Goal: Navigation & Orientation: Find specific page/section

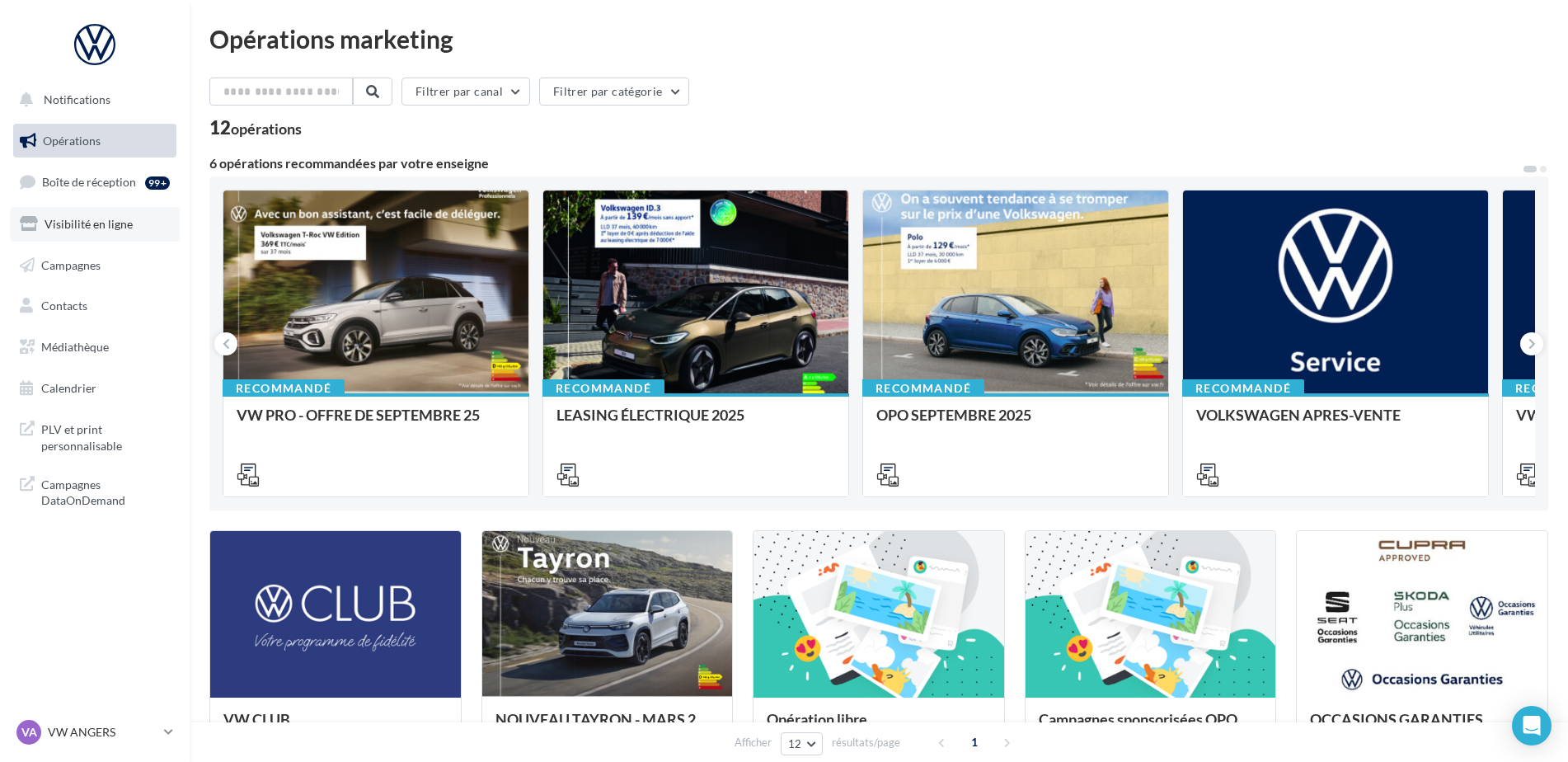
click at [77, 221] on span "Visibilité en ligne" at bounding box center [89, 223] width 88 height 14
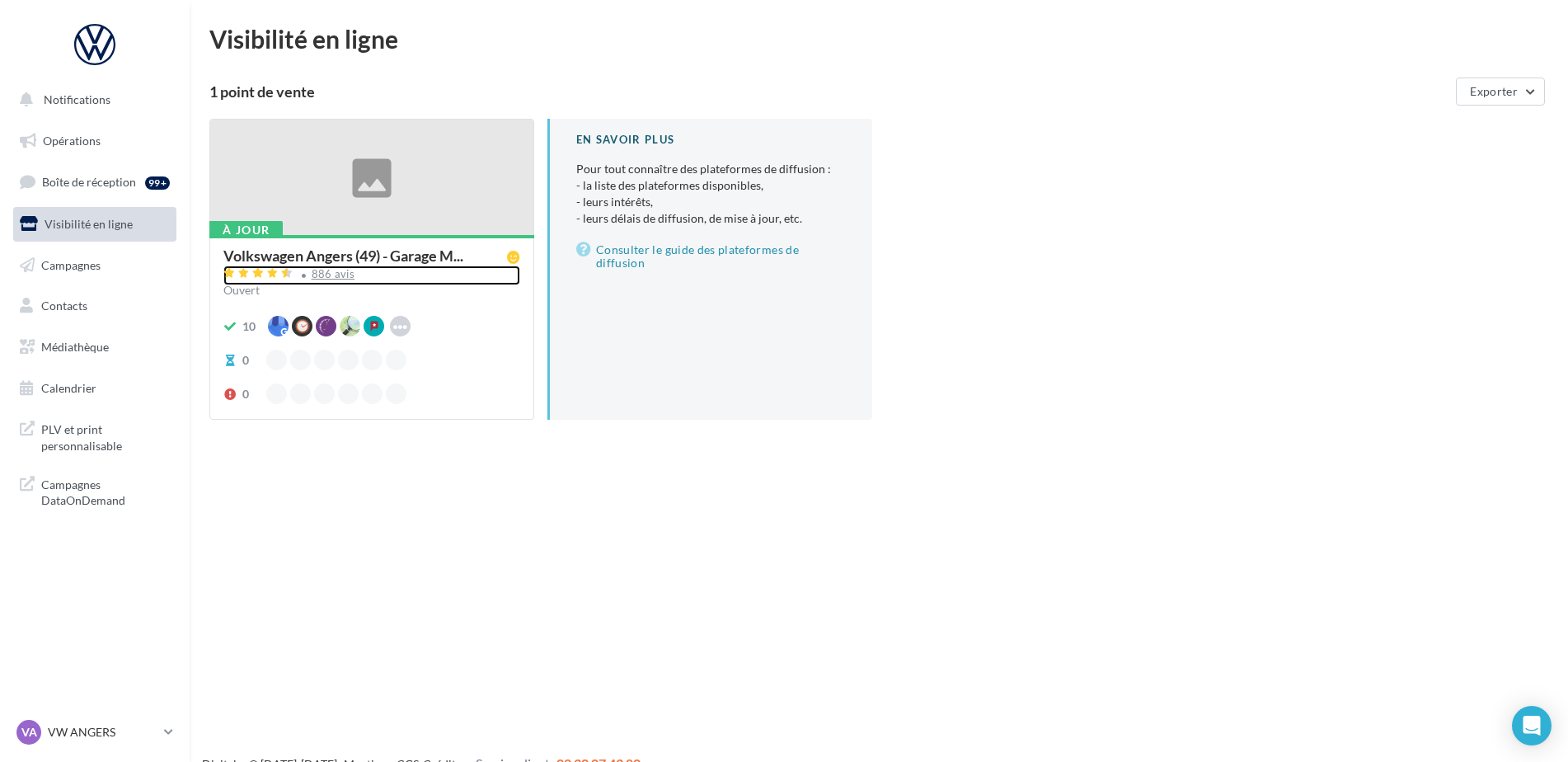
click at [332, 268] on div "886 avis" at bounding box center [333, 274] width 44 height 11
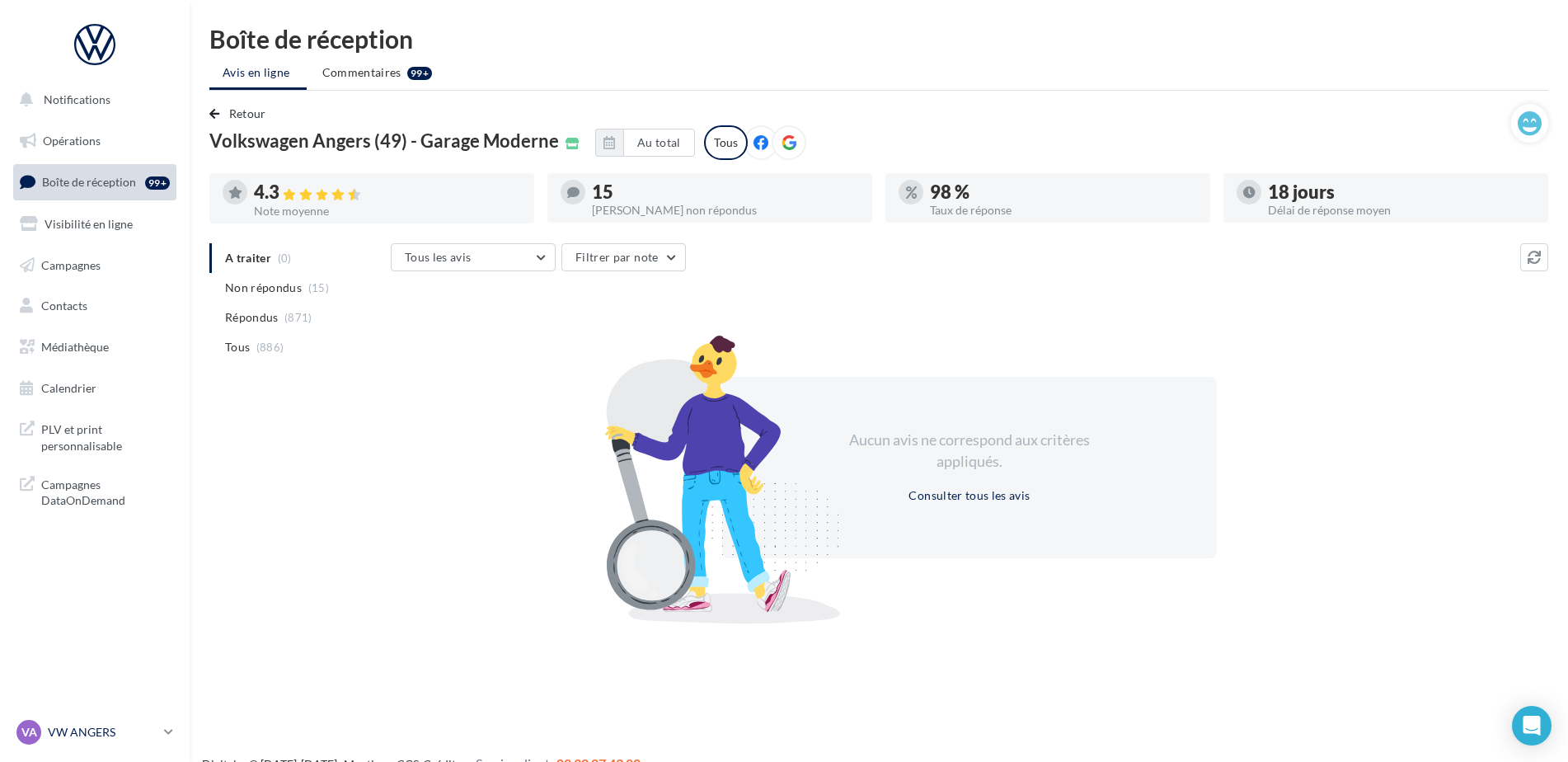
click at [84, 740] on div "VA VW ANGERS vw-ang-tar" at bounding box center [87, 732] width 141 height 25
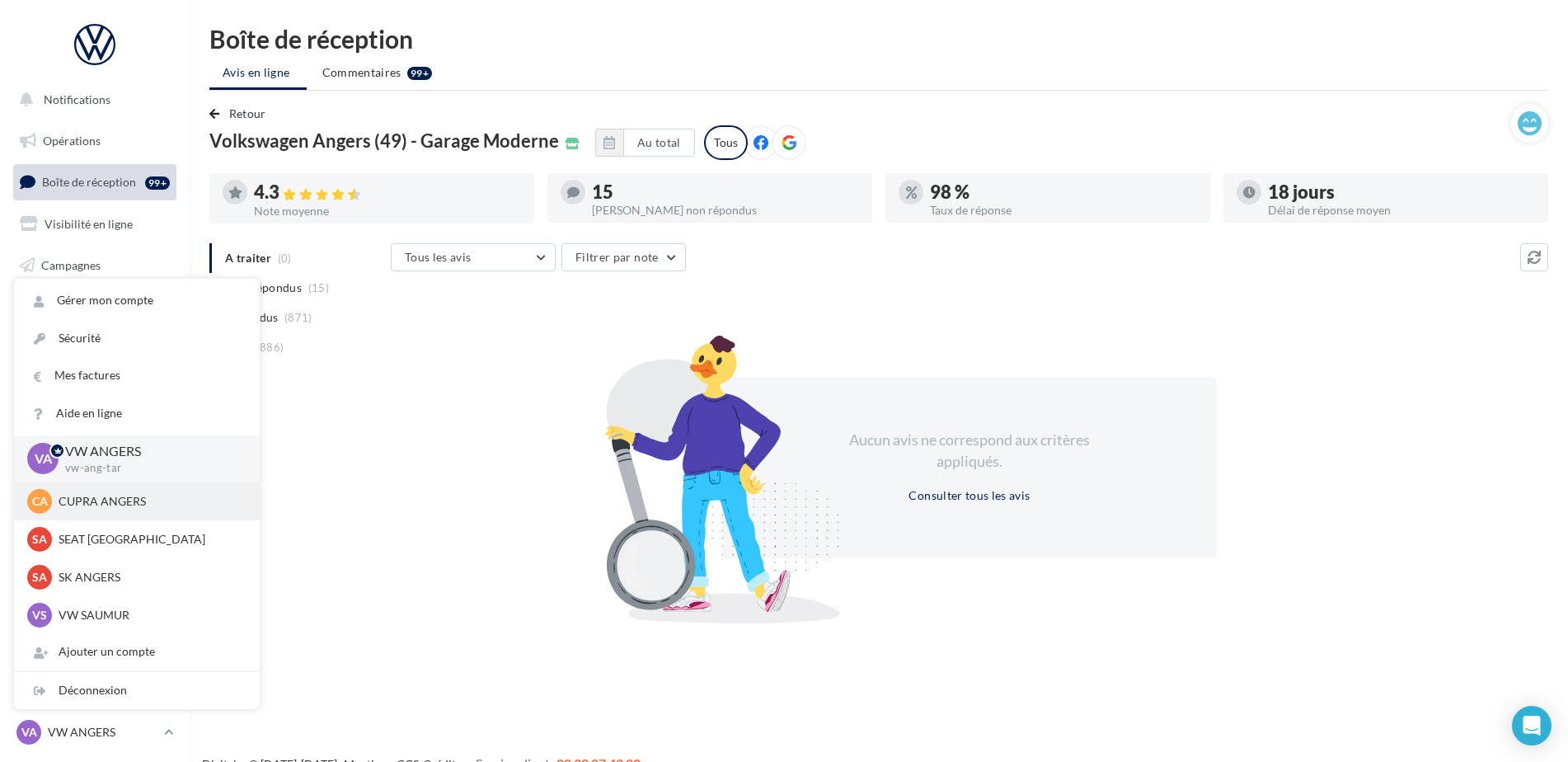
click at [96, 516] on div "CA CUPRA ANGERS cupra_angers" at bounding box center [136, 501] width 245 height 38
click at [89, 493] on p "CUPRA ANGERS" at bounding box center [150, 501] width 181 height 17
